Goal: Browse casually

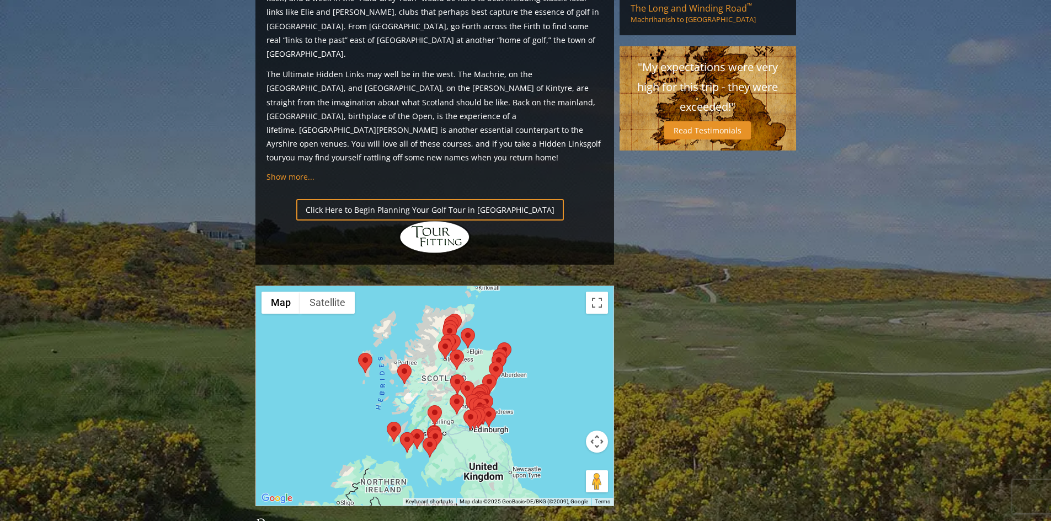
scroll to position [1048, 0]
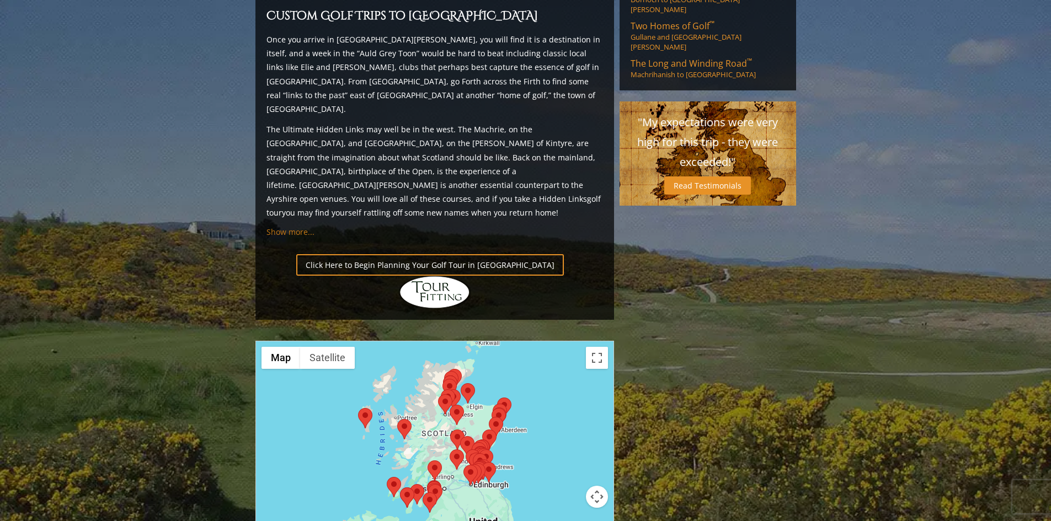
click at [286, 227] on span "Show more..." at bounding box center [291, 232] width 48 height 10
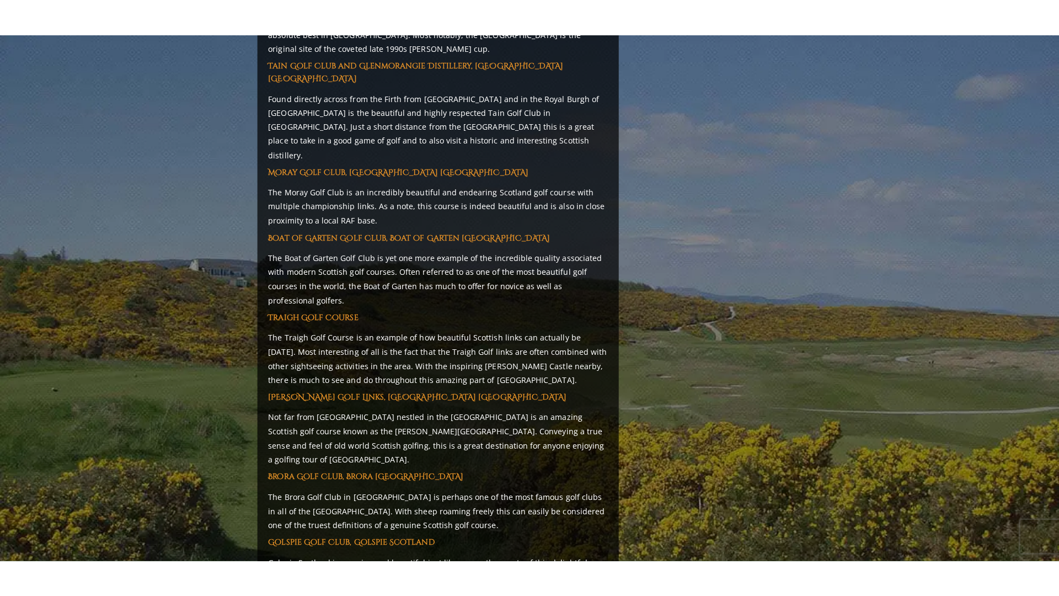
scroll to position [5684, 0]
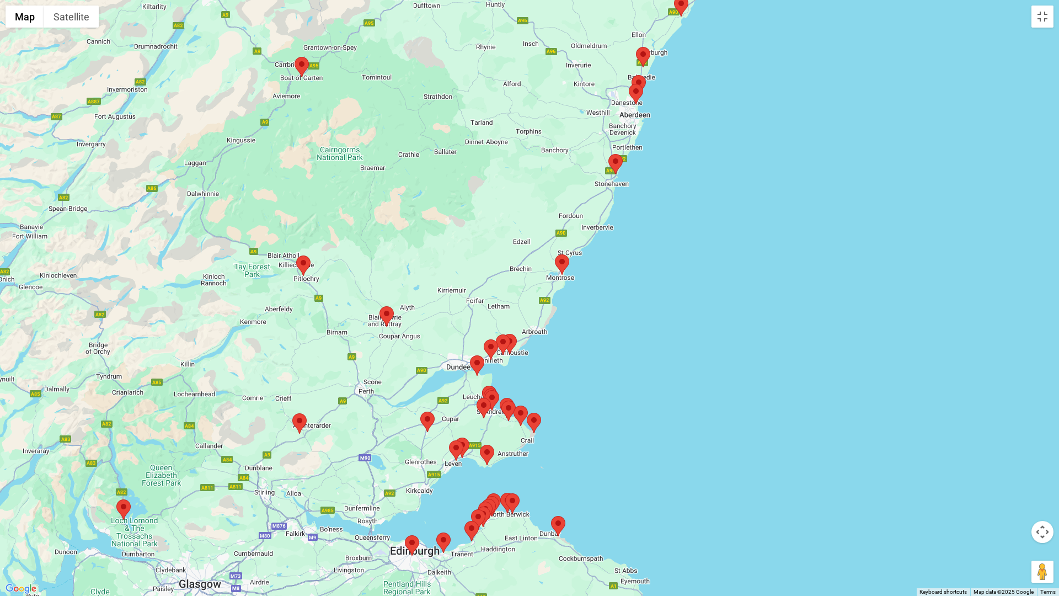
drag, startPoint x: 317, startPoint y: 286, endPoint x: 695, endPoint y: 190, distance: 389.3
click at [695, 190] on div at bounding box center [529, 298] width 1059 height 596
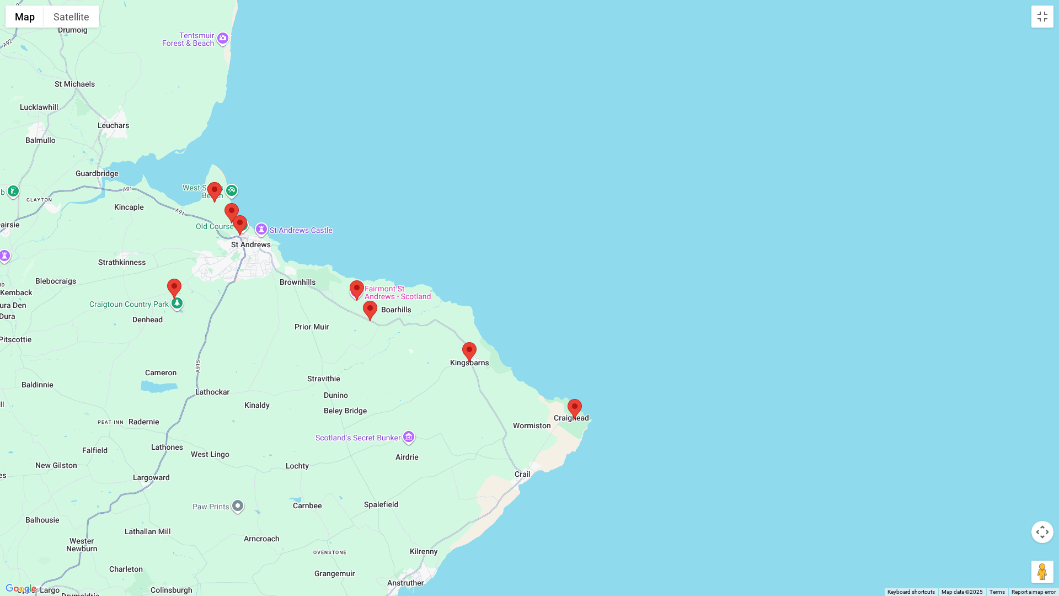
drag, startPoint x: 395, startPoint y: 421, endPoint x: 435, endPoint y: 199, distance: 226.0
click at [435, 199] on div at bounding box center [529, 298] width 1059 height 596
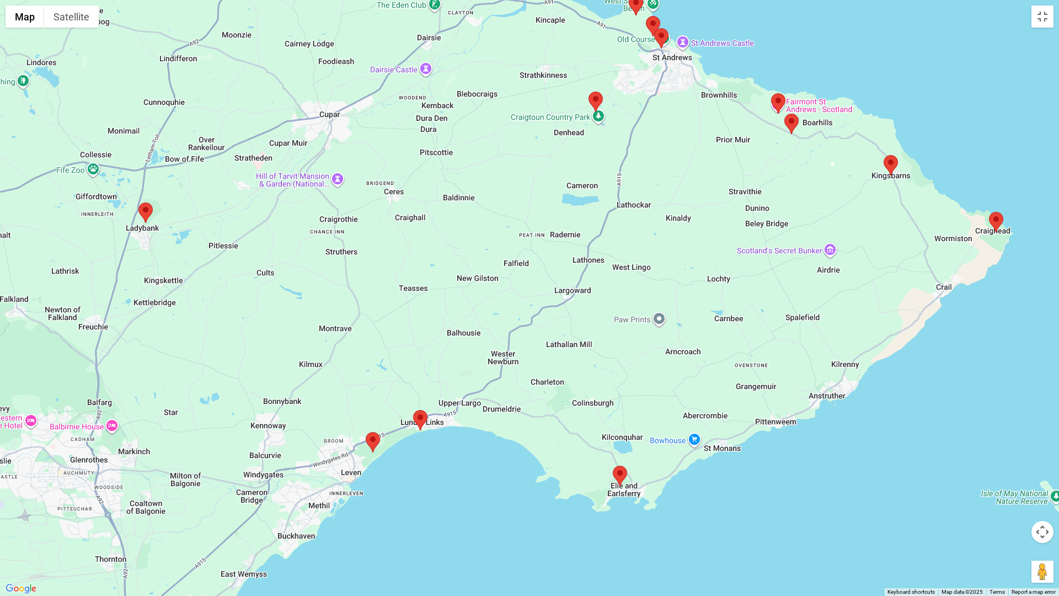
drag, startPoint x: 508, startPoint y: 285, endPoint x: 930, endPoint y: 99, distance: 462.0
click at [930, 99] on div at bounding box center [529, 298] width 1059 height 596
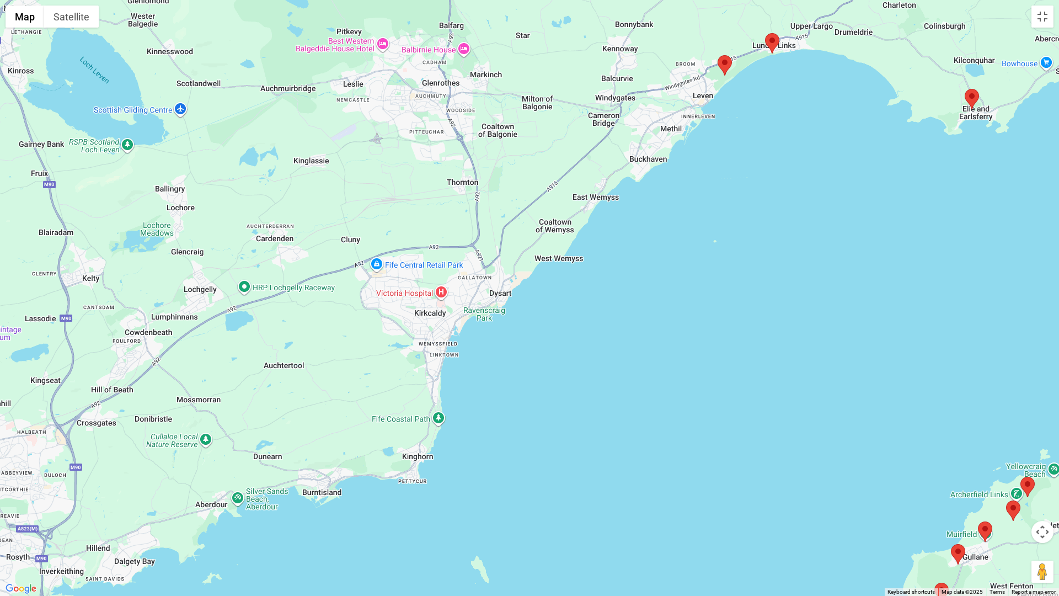
drag, startPoint x: 154, startPoint y: 379, endPoint x: 508, endPoint y: 0, distance: 518.1
click at [508, 0] on div at bounding box center [529, 298] width 1059 height 596
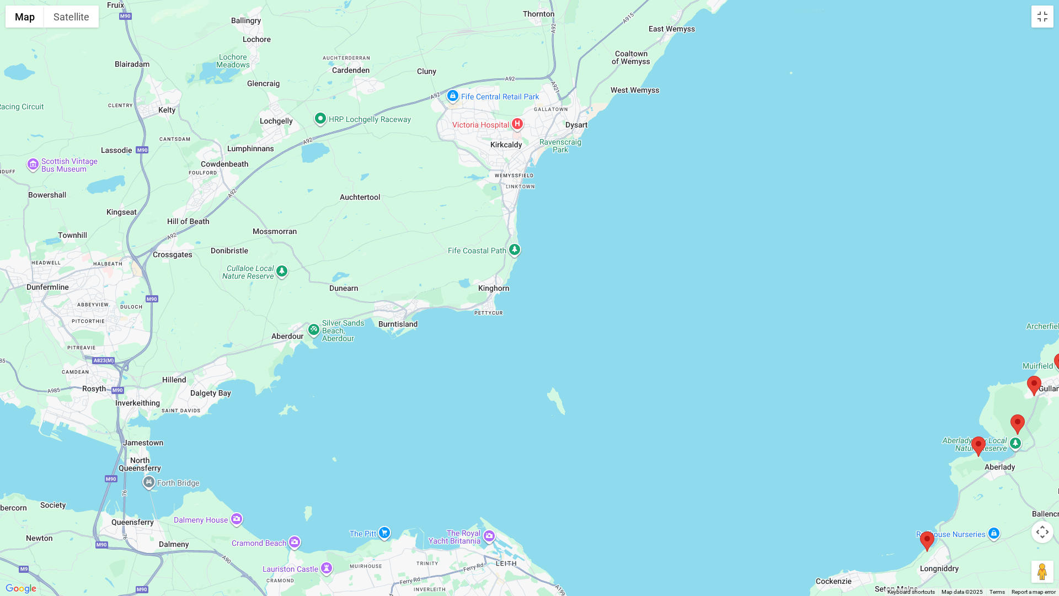
drag, startPoint x: 547, startPoint y: 485, endPoint x: 624, endPoint y: 310, distance: 191.0
click at [624, 310] on div at bounding box center [529, 298] width 1059 height 596
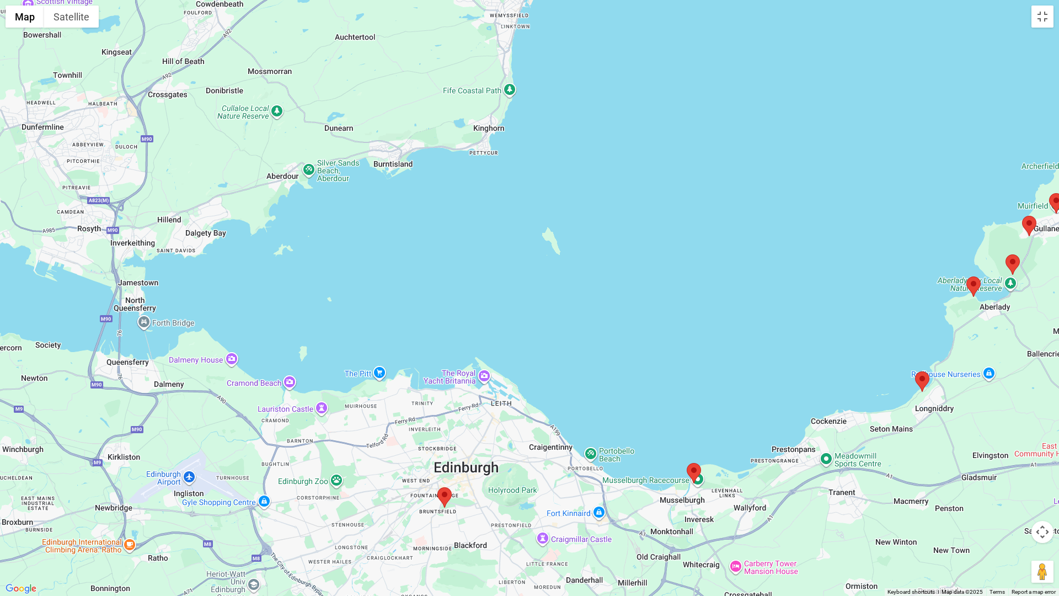
drag, startPoint x: 623, startPoint y: 464, endPoint x: 617, endPoint y: 332, distance: 132.0
click at [617, 332] on div at bounding box center [529, 298] width 1059 height 596
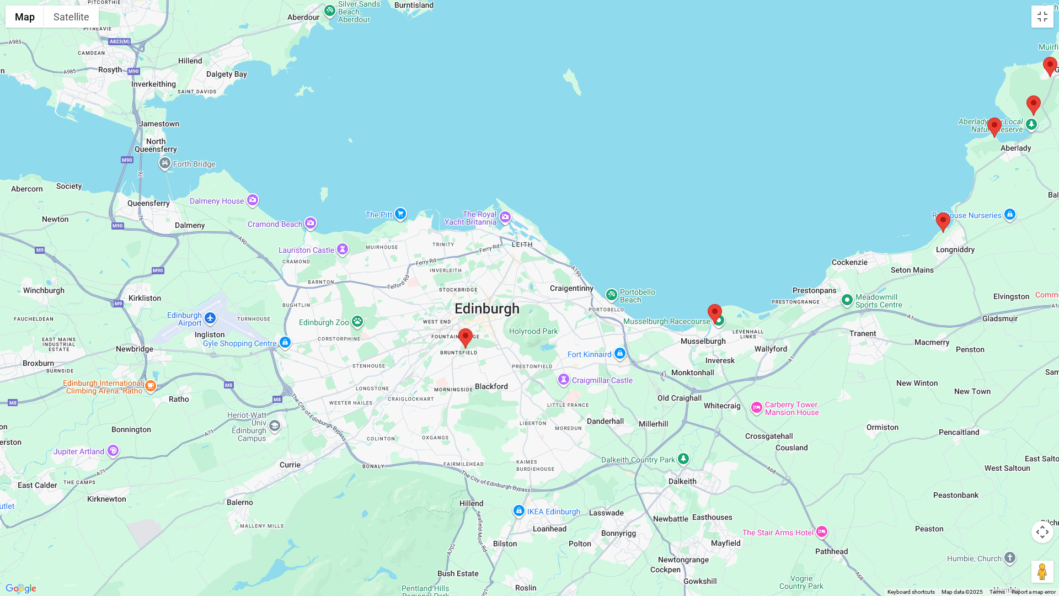
drag, startPoint x: 608, startPoint y: 411, endPoint x: 628, endPoint y: 251, distance: 161.9
click at [628, 251] on div at bounding box center [529, 298] width 1059 height 596
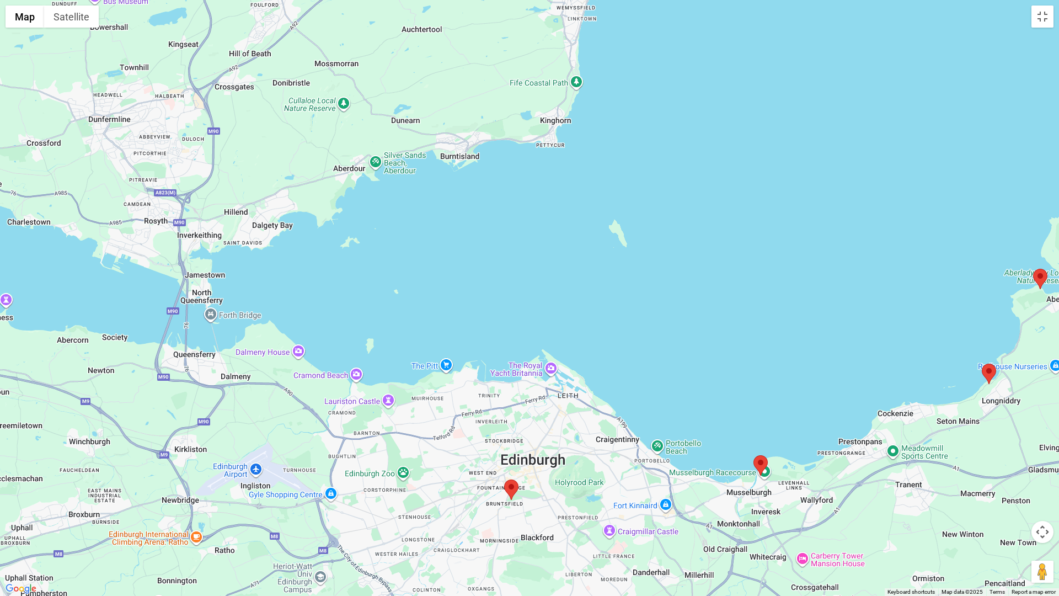
drag, startPoint x: 641, startPoint y: 195, endPoint x: 685, endPoint y: 343, distance: 154.2
click at [687, 349] on div at bounding box center [529, 298] width 1059 height 596
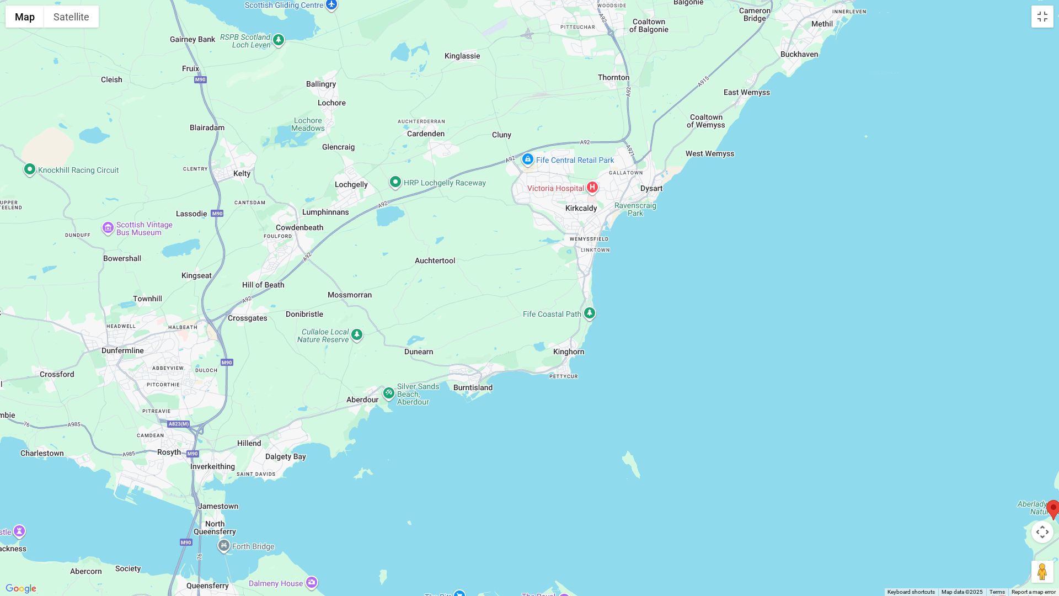
drag, startPoint x: 705, startPoint y: 205, endPoint x: 718, endPoint y: 438, distance: 233.3
click at [718, 438] on div at bounding box center [529, 298] width 1059 height 596
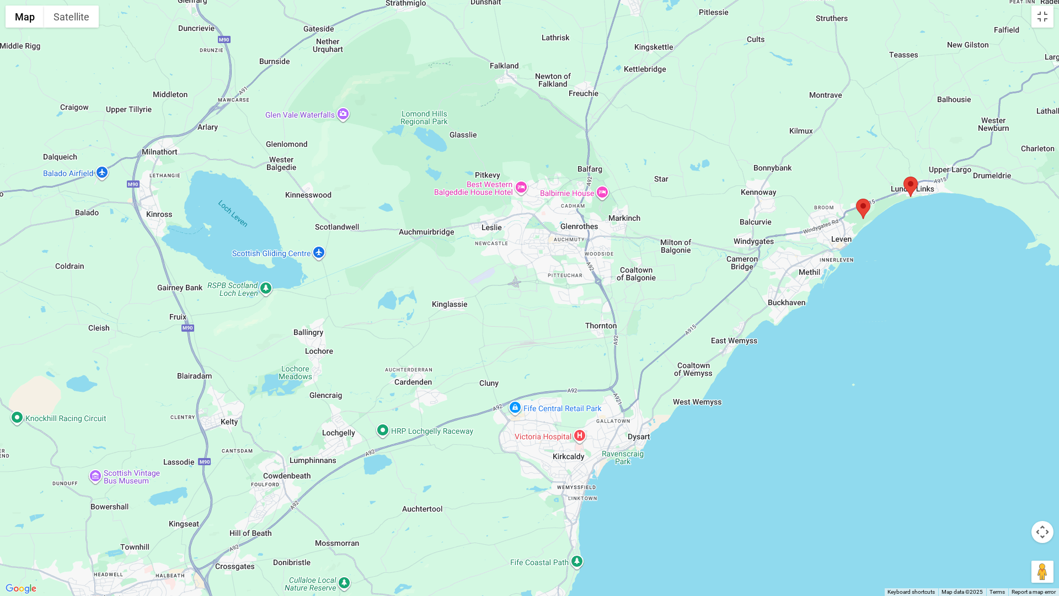
drag, startPoint x: 767, startPoint y: 251, endPoint x: 754, endPoint y: 501, distance: 250.8
click at [754, 501] on div at bounding box center [529, 298] width 1059 height 596
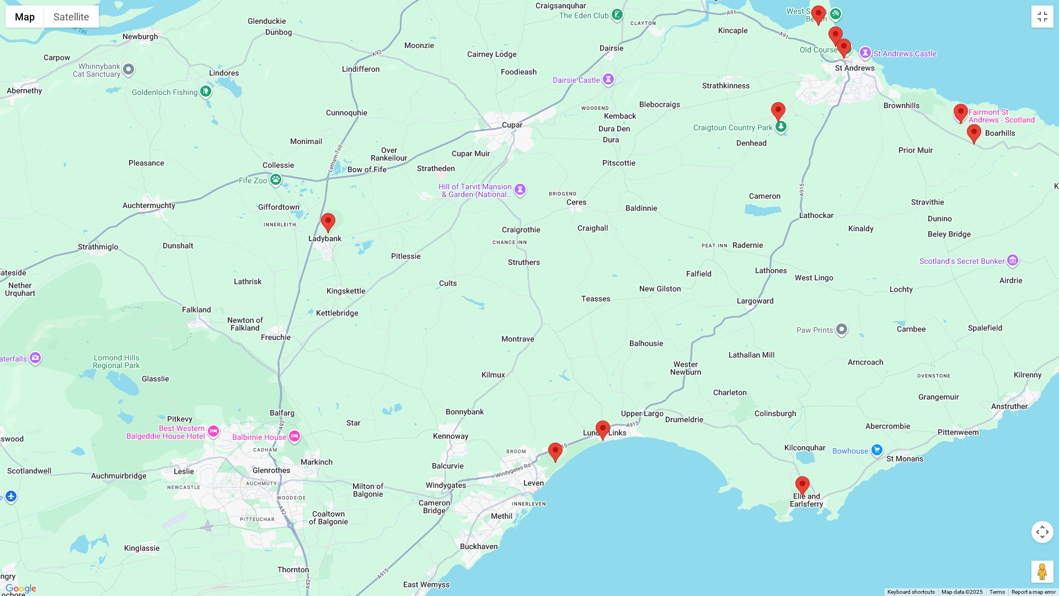
drag, startPoint x: 931, startPoint y: 307, endPoint x: 624, endPoint y: 553, distance: 393.8
click at [624, 521] on div at bounding box center [529, 298] width 1059 height 596
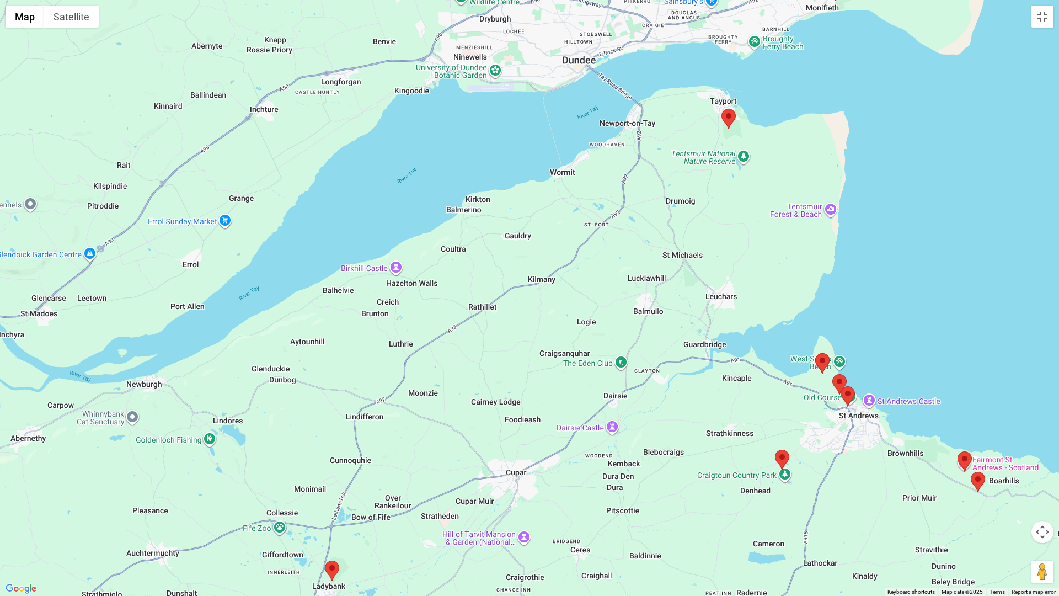
drag, startPoint x: 686, startPoint y: 219, endPoint x: 690, endPoint y: 569, distance: 349.9
click at [690, 521] on div at bounding box center [529, 298] width 1059 height 596
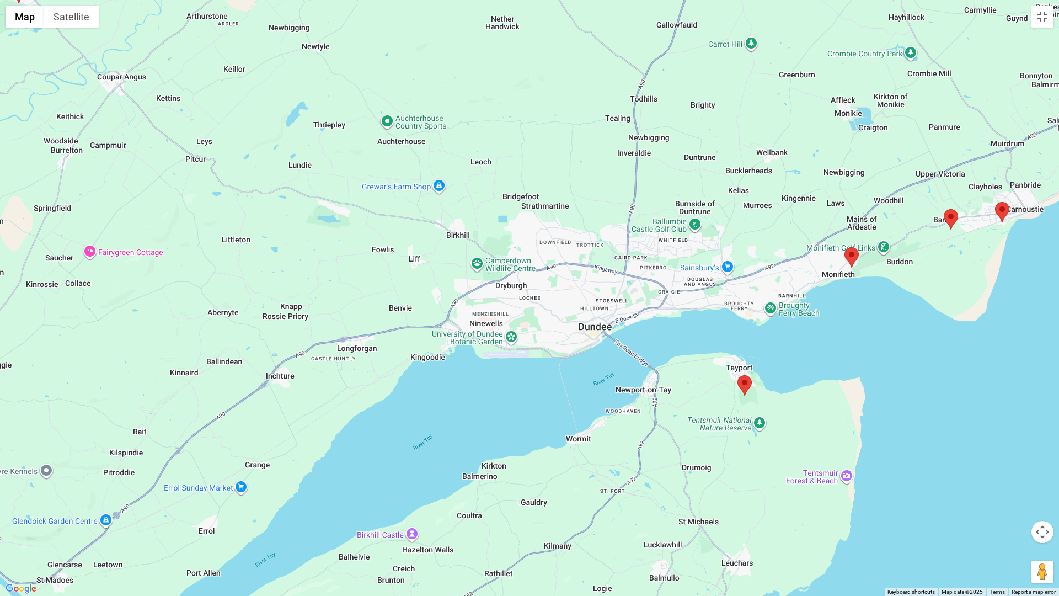
drag, startPoint x: 607, startPoint y: 235, endPoint x: 622, endPoint y: 502, distance: 268.1
click at [622, 502] on div at bounding box center [529, 298] width 1059 height 596
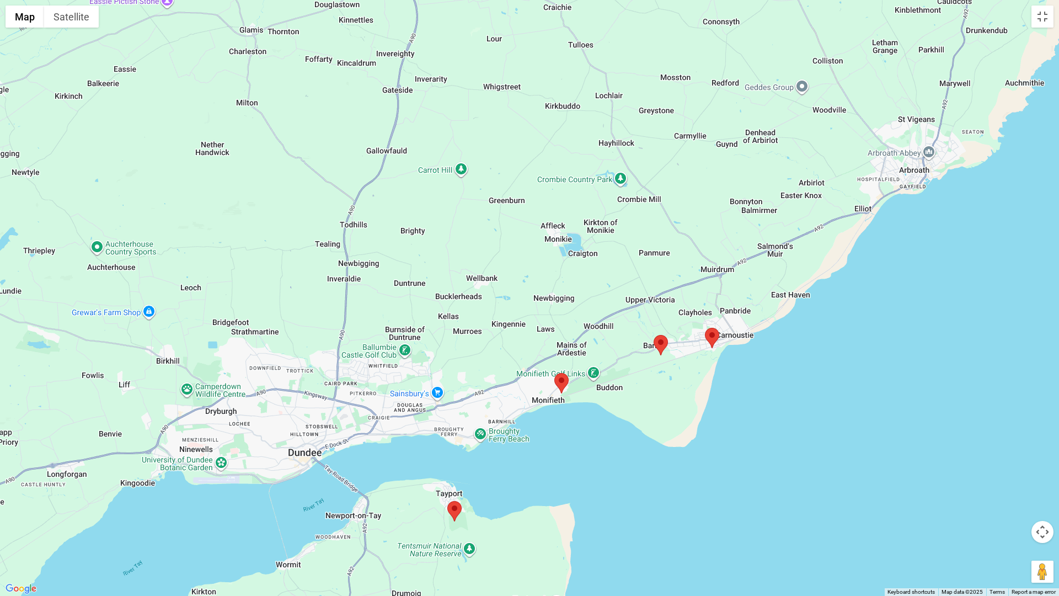
drag, startPoint x: 923, startPoint y: 317, endPoint x: 632, endPoint y: 445, distance: 317.7
click at [632, 445] on div at bounding box center [529, 298] width 1059 height 596
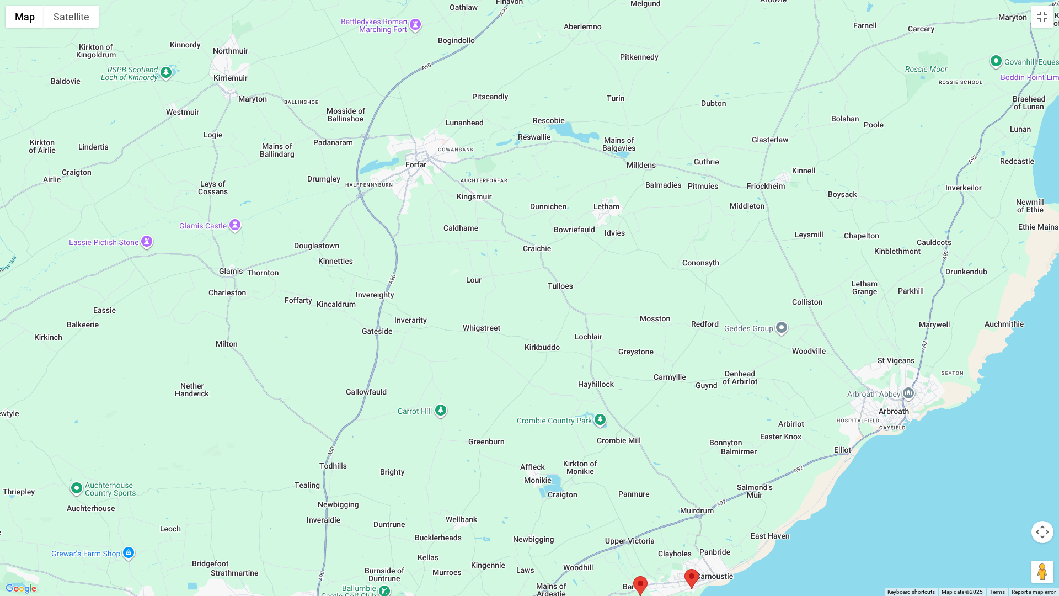
drag, startPoint x: 813, startPoint y: 315, endPoint x: 796, endPoint y: 531, distance: 217.0
click at [795, 521] on div at bounding box center [529, 298] width 1059 height 596
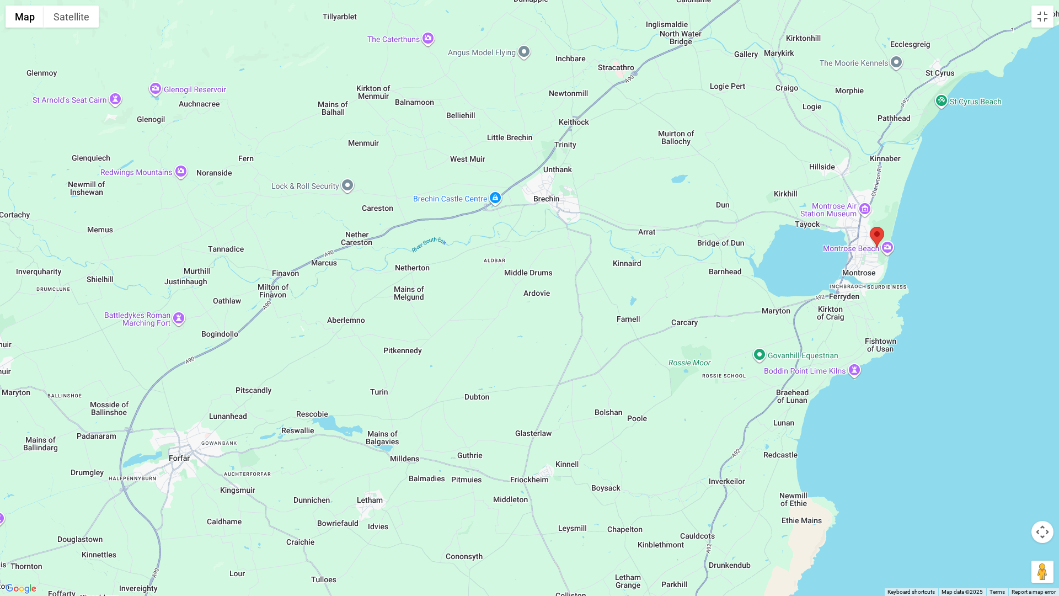
drag, startPoint x: 936, startPoint y: 155, endPoint x: 696, endPoint y: 451, distance: 380.9
click at [696, 451] on div at bounding box center [529, 298] width 1059 height 596
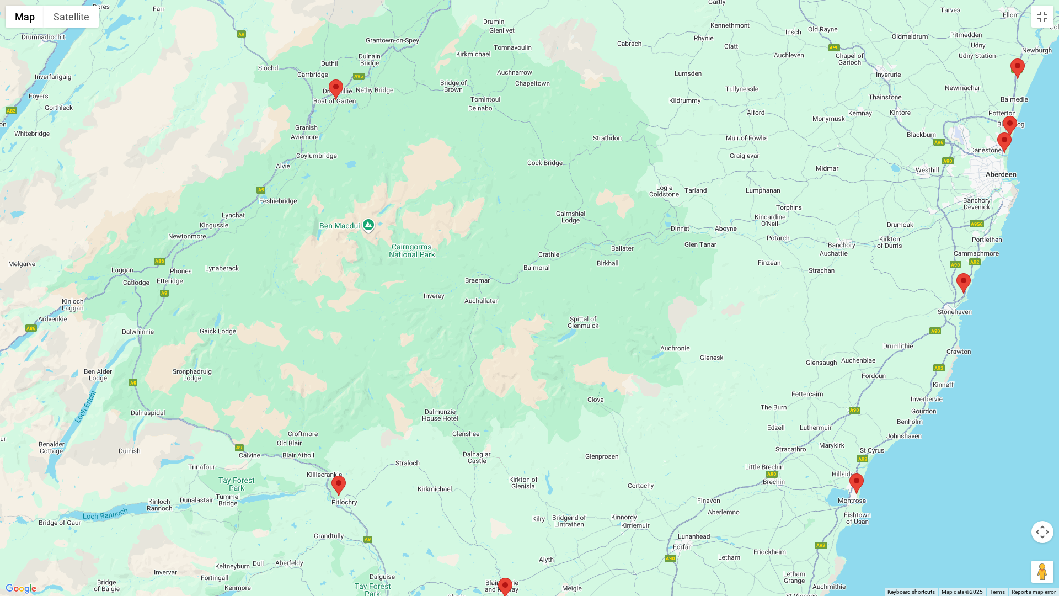
drag, startPoint x: 1016, startPoint y: 271, endPoint x: 934, endPoint y: 439, distance: 186.3
click at [934, 439] on div at bounding box center [529, 298] width 1059 height 596
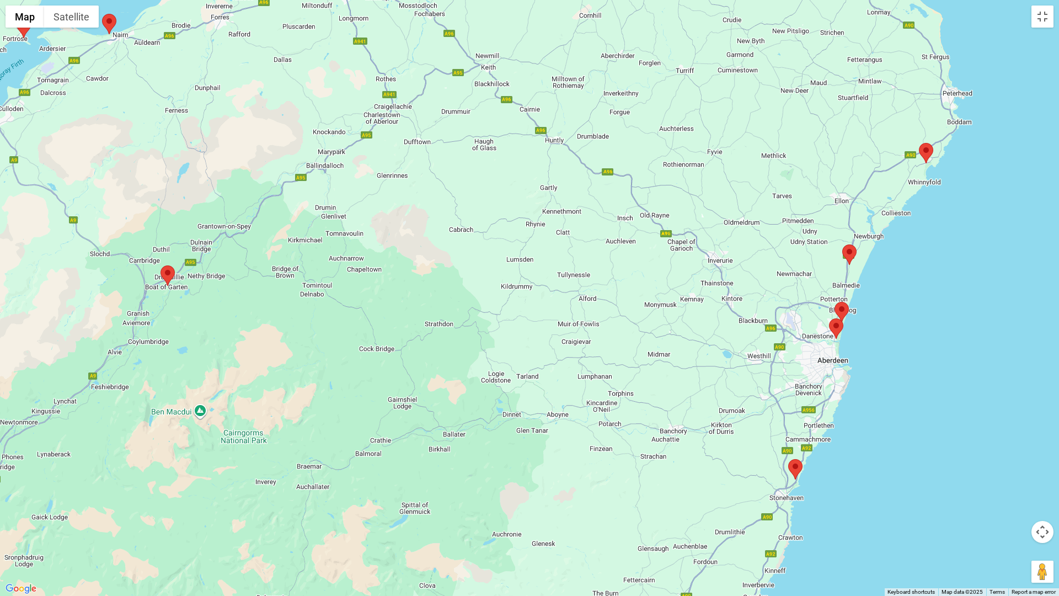
drag, startPoint x: 1043, startPoint y: 258, endPoint x: 875, endPoint y: 446, distance: 252.4
click at [875, 446] on div at bounding box center [529, 298] width 1059 height 596
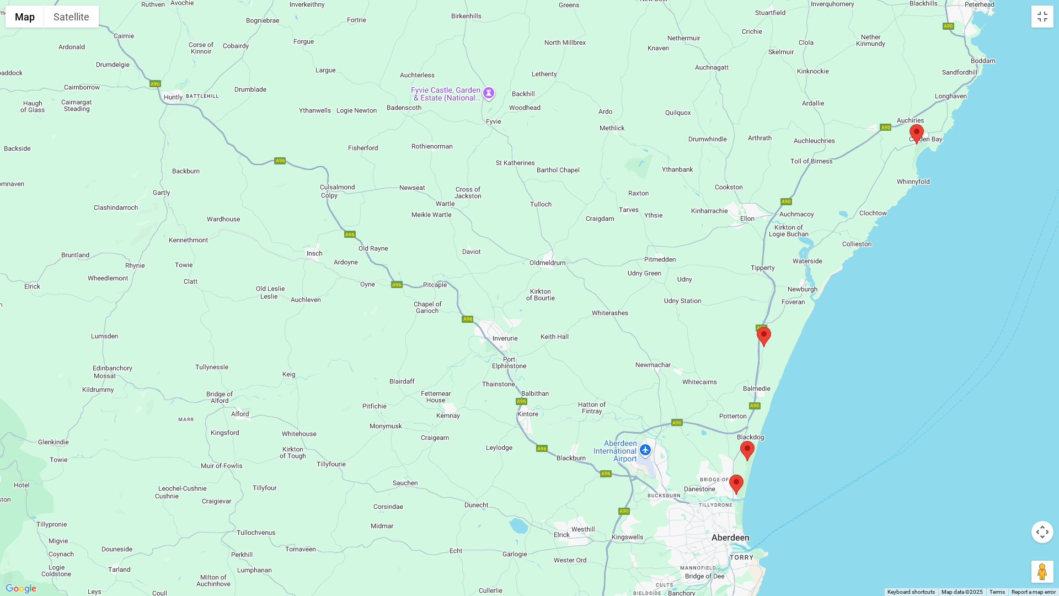
drag, startPoint x: 844, startPoint y: 178, endPoint x: 811, endPoint y: 380, distance: 204.1
click at [811, 380] on div at bounding box center [529, 298] width 1059 height 596
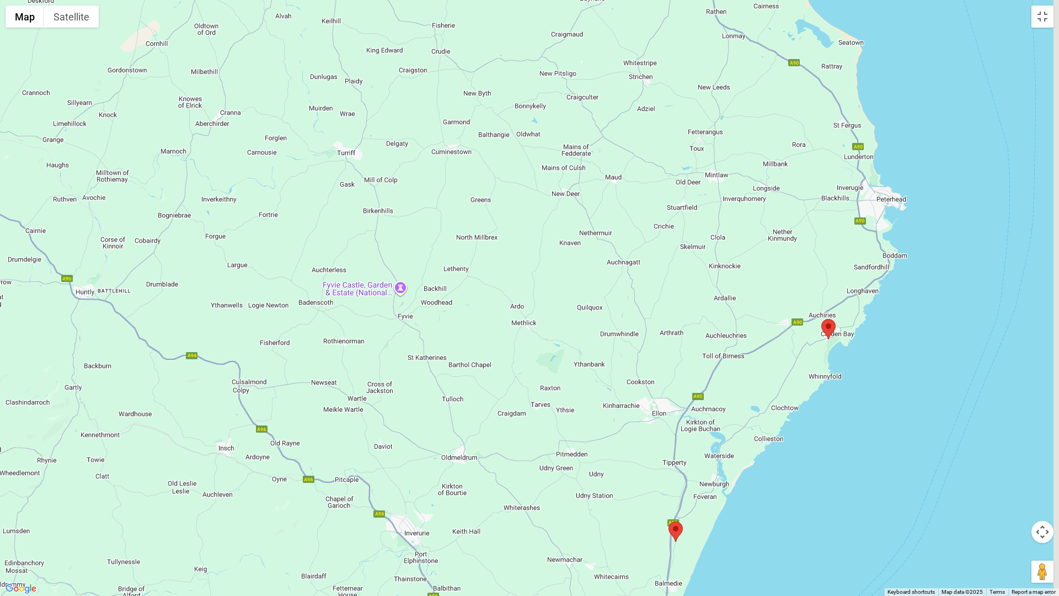
drag, startPoint x: 929, startPoint y: 223, endPoint x: 801, endPoint y: 445, distance: 256.6
click at [801, 445] on div at bounding box center [529, 298] width 1059 height 596
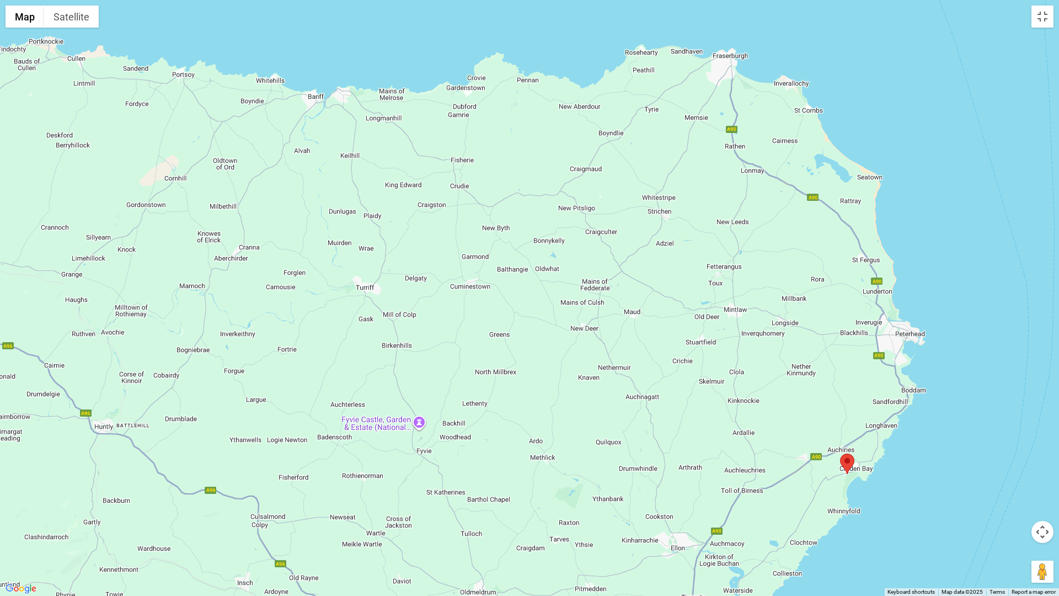
drag, startPoint x: 922, startPoint y: 235, endPoint x: 965, endPoint y: 355, distance: 127.6
click at [965, 355] on div at bounding box center [529, 298] width 1059 height 596
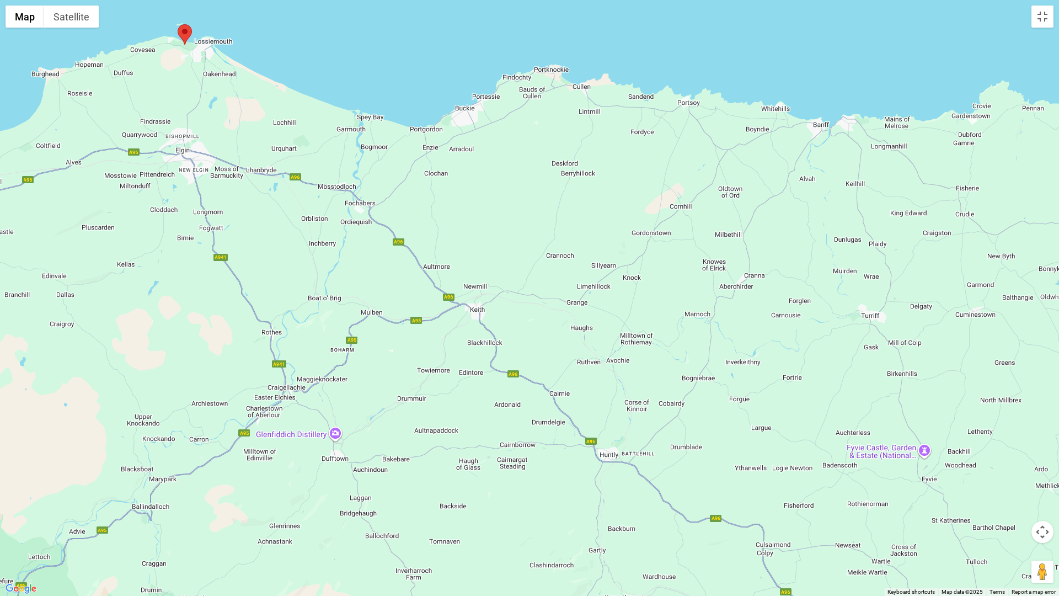
drag, startPoint x: 246, startPoint y: 295, endPoint x: 753, endPoint y: 323, distance: 507.4
click at [753, 323] on div at bounding box center [529, 298] width 1059 height 596
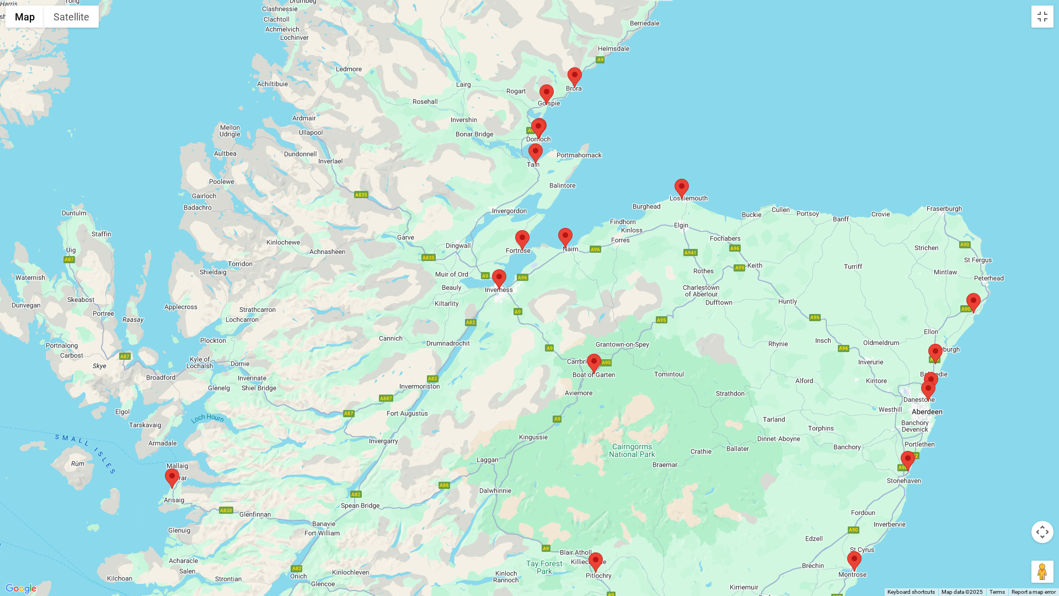
drag, startPoint x: 390, startPoint y: 339, endPoint x: 579, endPoint y: 265, distance: 203.4
click at [579, 265] on div at bounding box center [529, 298] width 1059 height 596
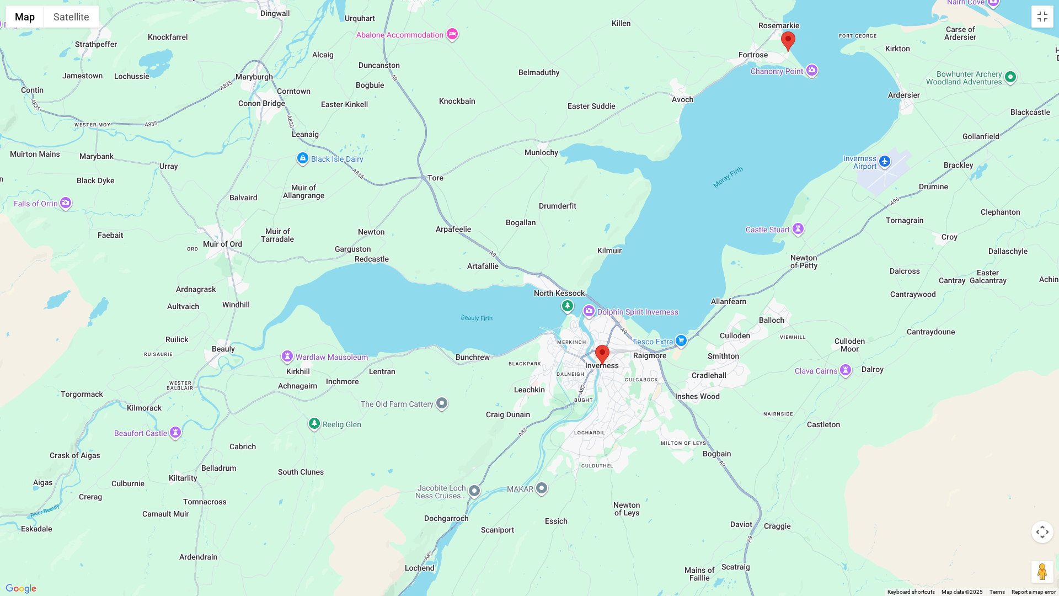
drag, startPoint x: 375, startPoint y: 407, endPoint x: 524, endPoint y: 592, distance: 237.4
click at [524, 521] on div at bounding box center [529, 298] width 1059 height 596
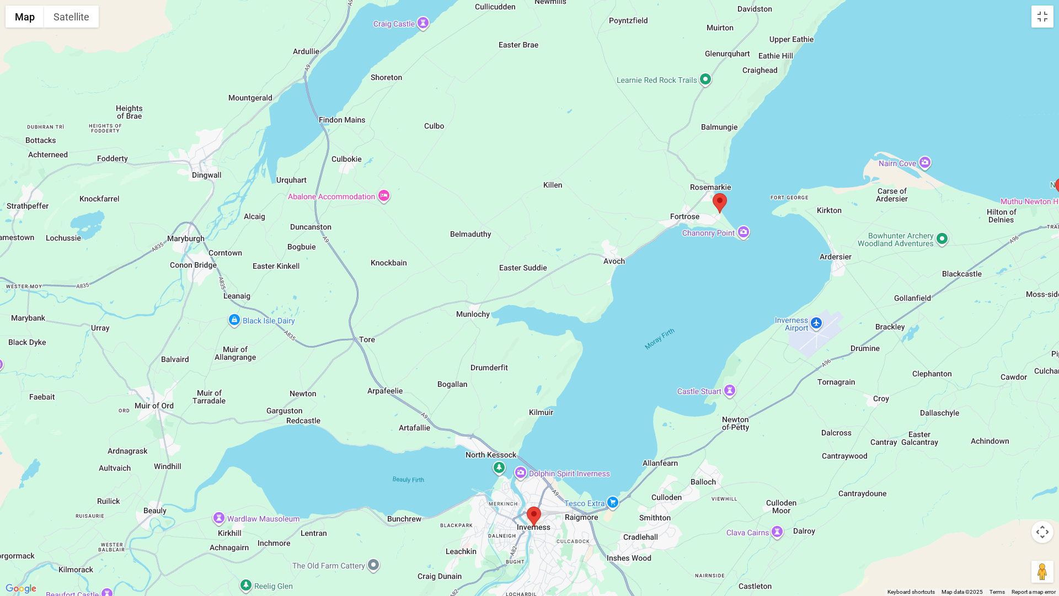
drag, startPoint x: 512, startPoint y: 173, endPoint x: 444, endPoint y: 336, distance: 176.9
click at [444, 336] on div at bounding box center [529, 298] width 1059 height 596
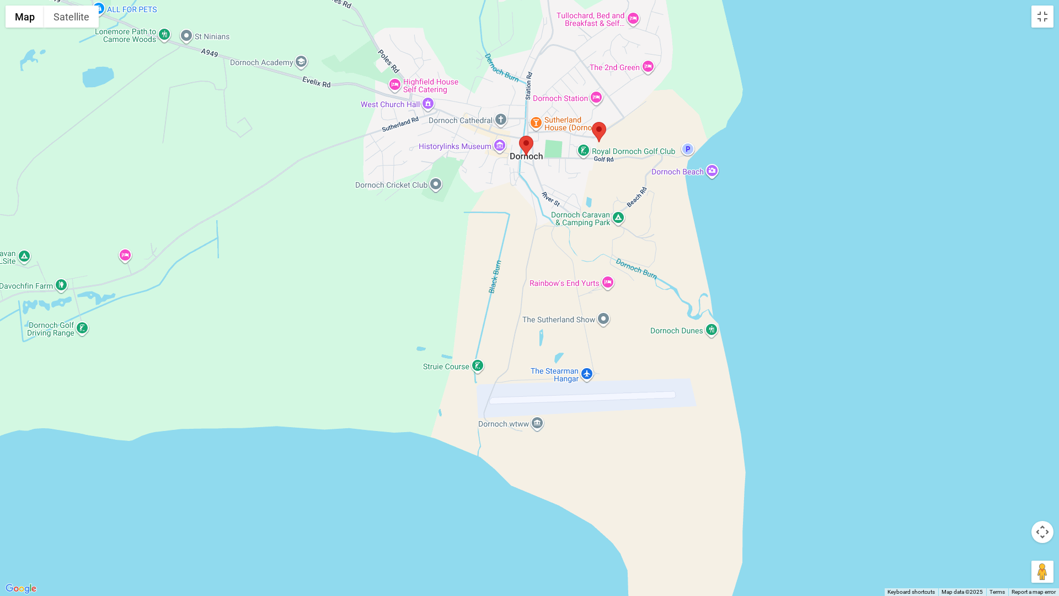
drag, startPoint x: 686, startPoint y: 60, endPoint x: 763, endPoint y: 337, distance: 288.0
click at [763, 337] on div at bounding box center [529, 298] width 1059 height 596
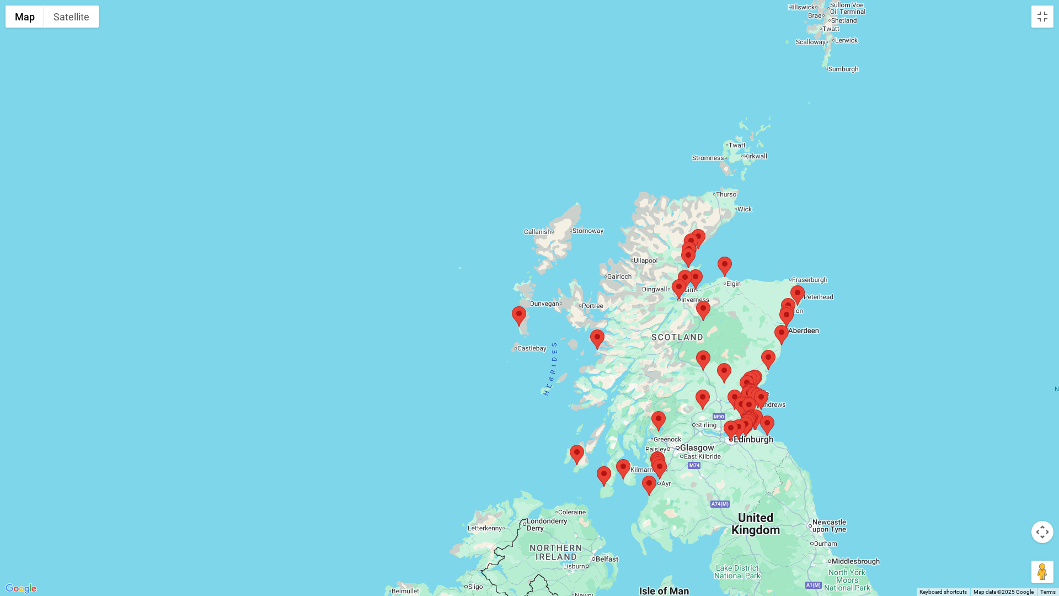
drag, startPoint x: 565, startPoint y: 387, endPoint x: 487, endPoint y: 271, distance: 140.0
click at [487, 271] on div at bounding box center [529, 298] width 1059 height 596
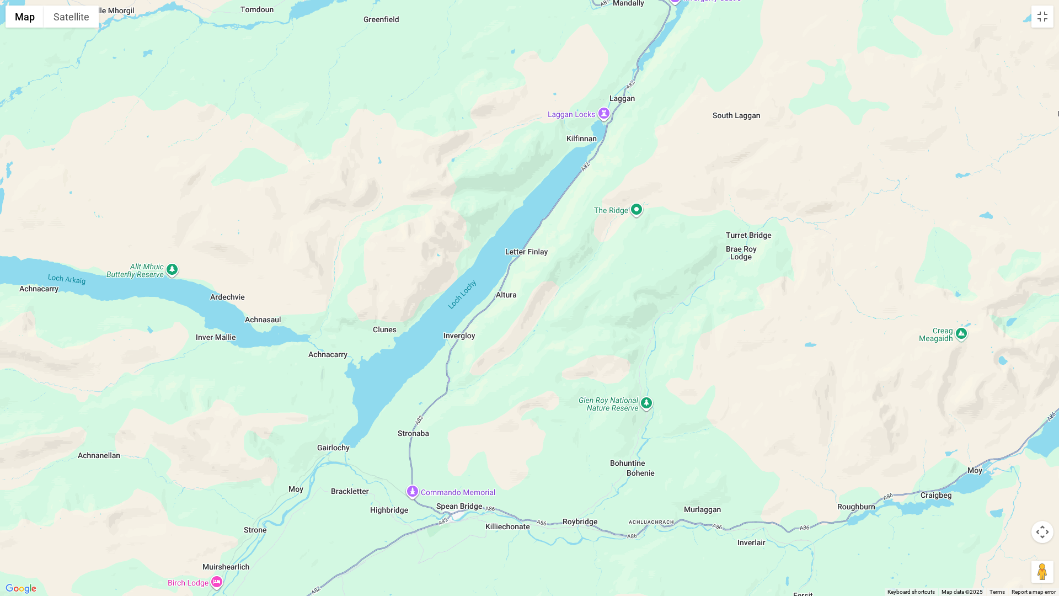
drag, startPoint x: 763, startPoint y: 118, endPoint x: 568, endPoint y: 340, distance: 295.6
click at [568, 340] on div at bounding box center [529, 298] width 1059 height 596
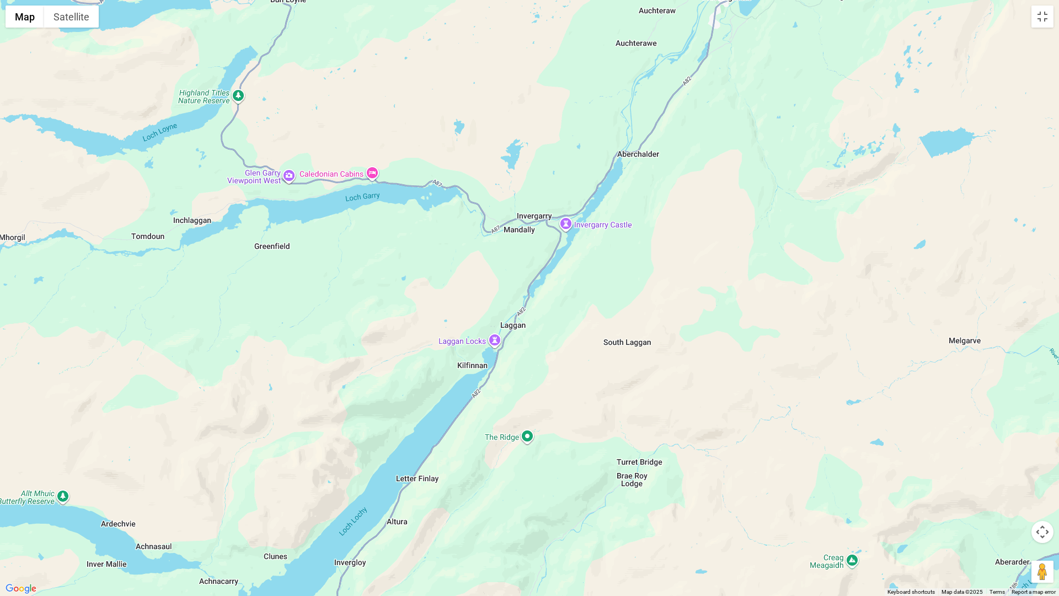
drag, startPoint x: 722, startPoint y: 119, endPoint x: 613, endPoint y: 344, distance: 250.3
click at [613, 344] on div at bounding box center [529, 298] width 1059 height 596
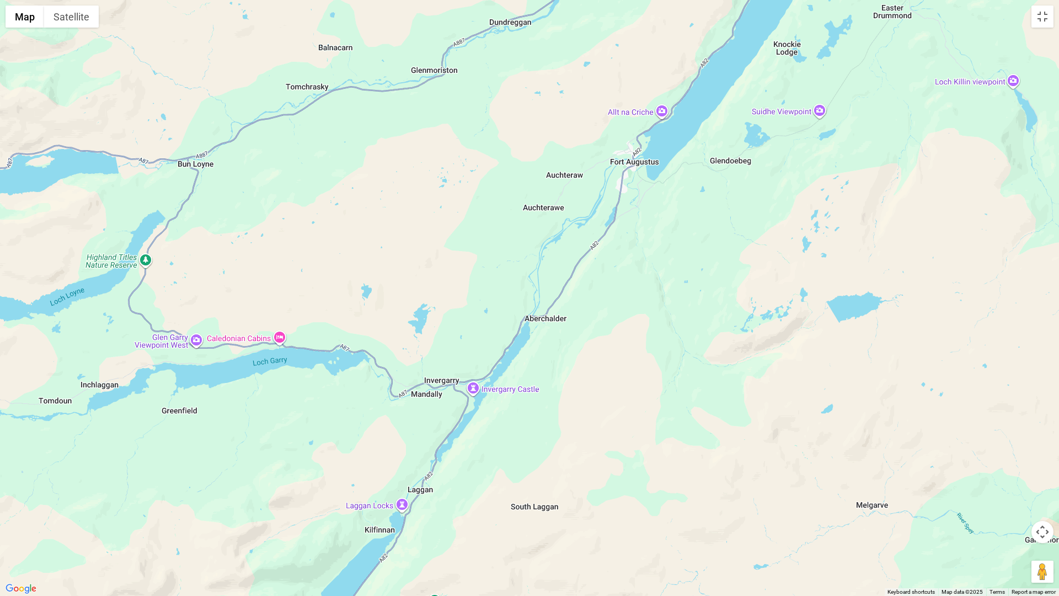
drag, startPoint x: 722, startPoint y: 185, endPoint x: 630, endPoint y: 352, distance: 190.2
click at [630, 352] on div at bounding box center [529, 298] width 1059 height 596
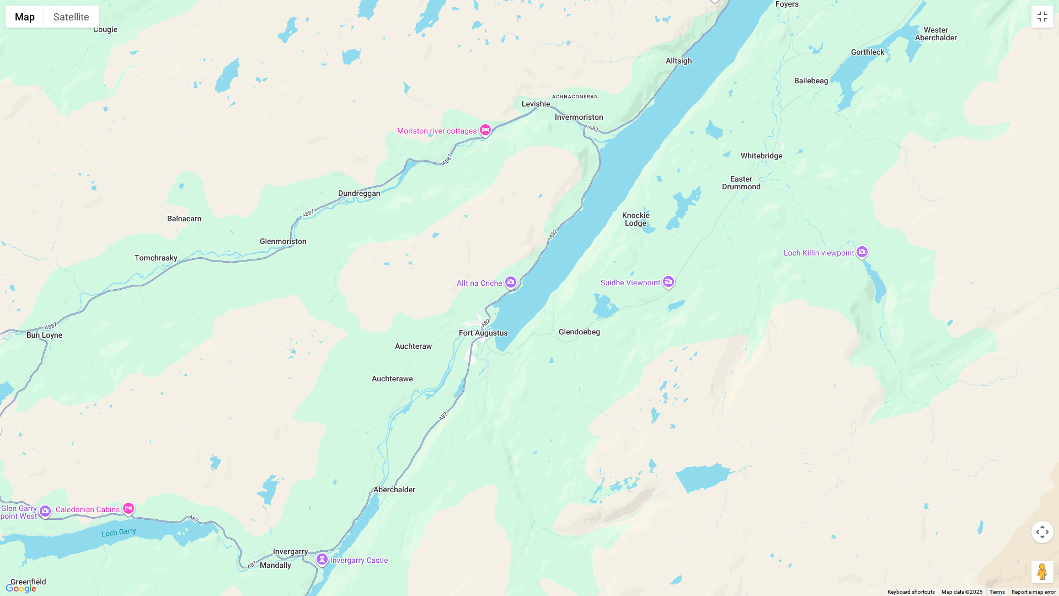
drag, startPoint x: 720, startPoint y: 224, endPoint x: 569, endPoint y: 395, distance: 228.3
click at [569, 395] on div at bounding box center [529, 298] width 1059 height 596
